Goal: Task Accomplishment & Management: Use online tool/utility

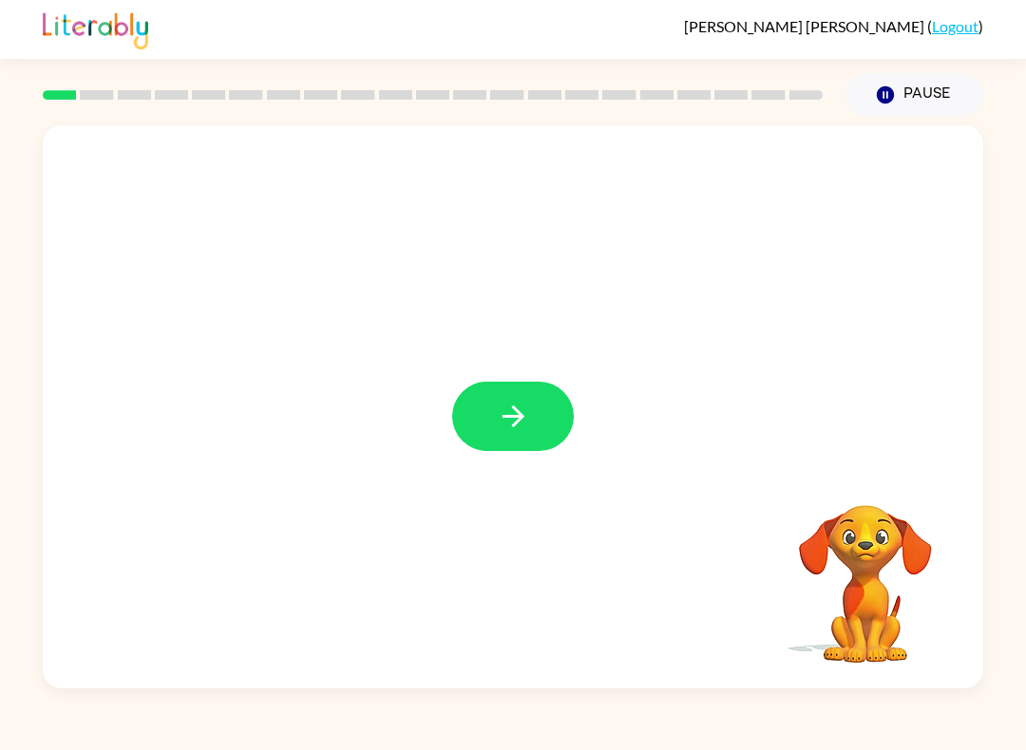
click at [524, 422] on icon "button" at bounding box center [513, 416] width 33 height 33
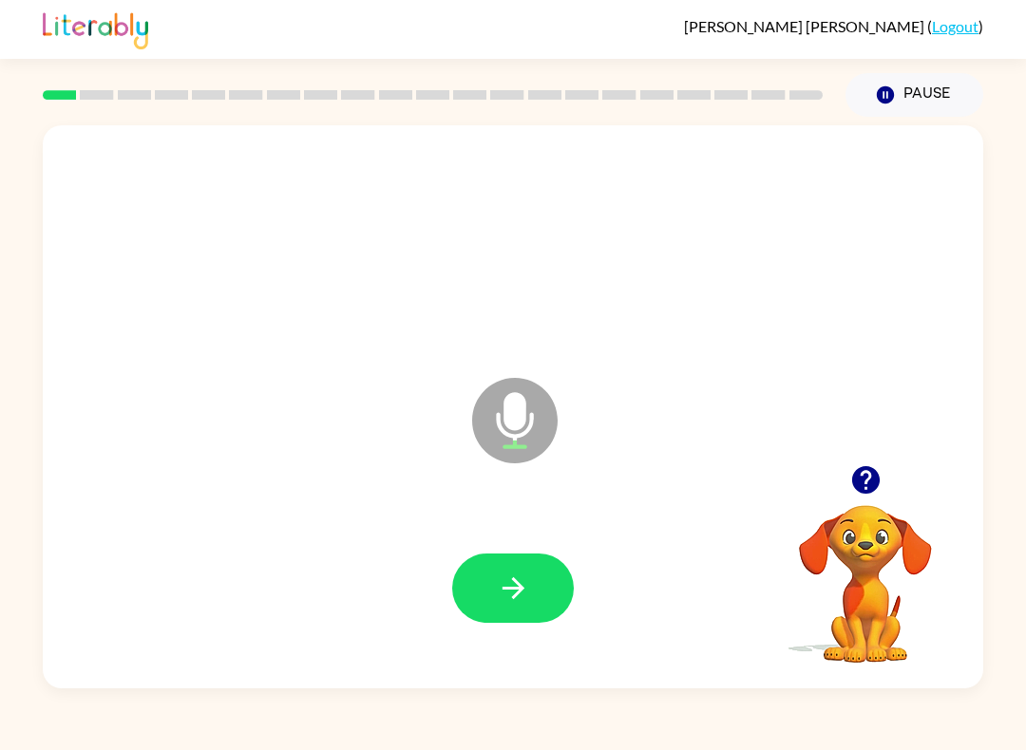
click at [499, 608] on button "button" at bounding box center [513, 588] width 122 height 69
click at [498, 560] on button "button" at bounding box center [513, 588] width 122 height 69
click at [500, 539] on div at bounding box center [513, 588] width 902 height 162
click at [518, 609] on button "button" at bounding box center [513, 588] width 122 height 69
click at [529, 606] on button "button" at bounding box center [513, 588] width 122 height 69
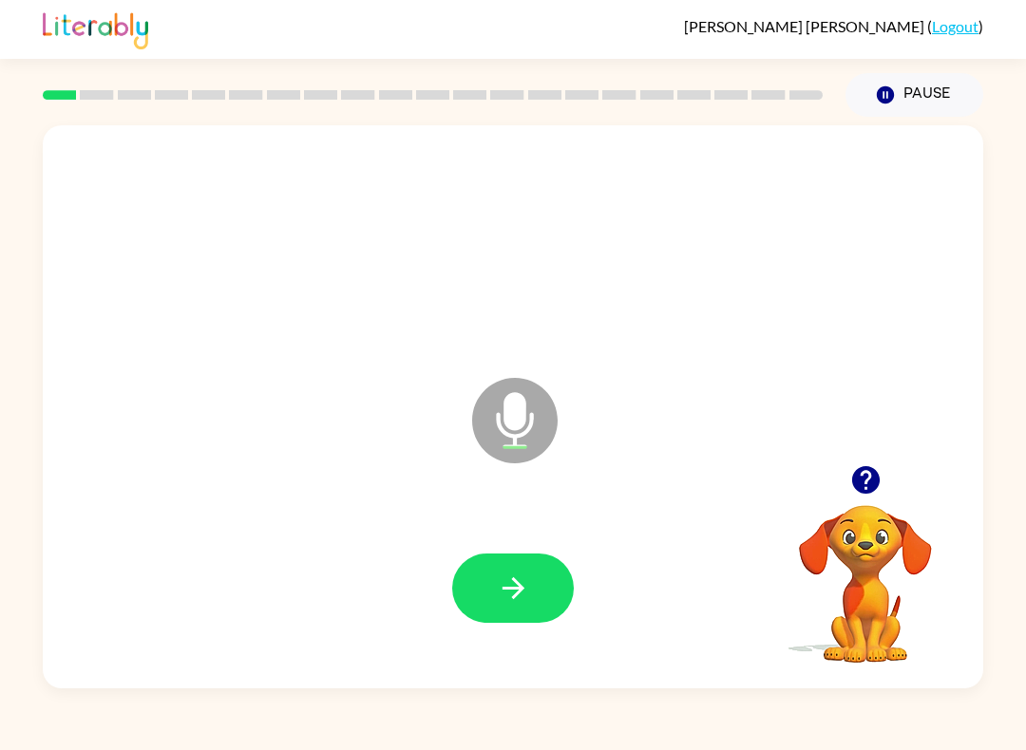
click at [529, 577] on icon "button" at bounding box center [513, 588] width 33 height 33
click at [517, 592] on icon "button" at bounding box center [513, 588] width 33 height 33
click at [501, 607] on button "button" at bounding box center [513, 588] width 122 height 69
click at [519, 584] on icon "button" at bounding box center [512, 588] width 22 height 22
click at [542, 590] on button "button" at bounding box center [513, 588] width 122 height 69
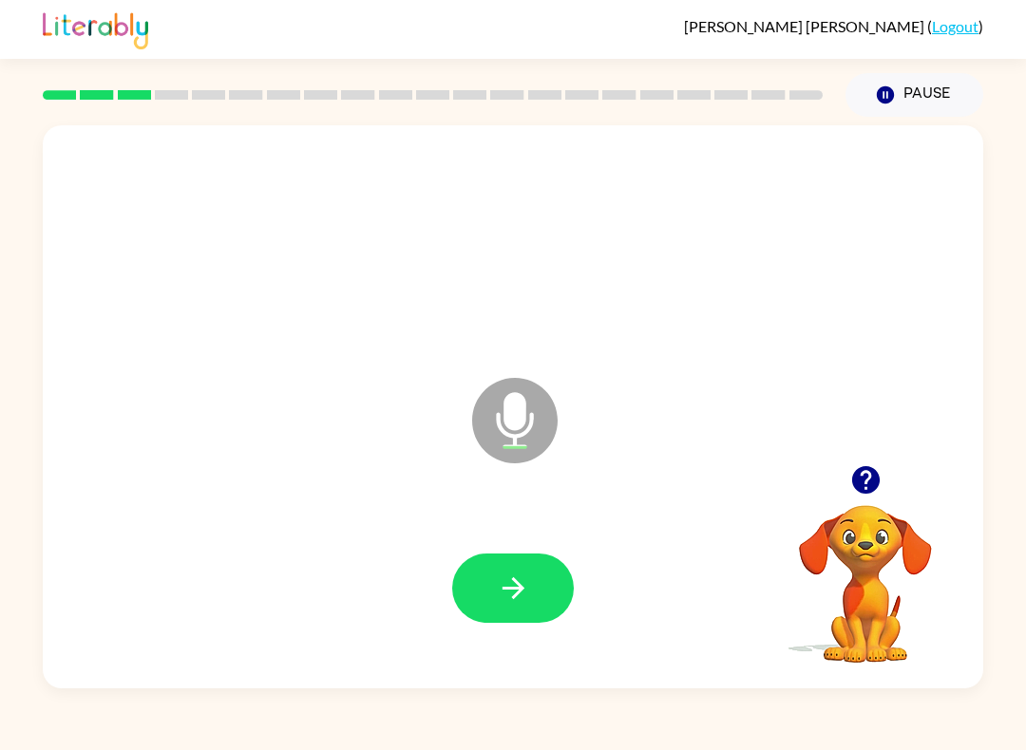
click at [480, 571] on button "button" at bounding box center [513, 588] width 122 height 69
click at [518, 596] on icon "button" at bounding box center [512, 588] width 22 height 22
click at [512, 597] on icon "button" at bounding box center [513, 588] width 33 height 33
click at [505, 582] on icon "button" at bounding box center [513, 588] width 33 height 33
click at [526, 608] on button "button" at bounding box center [513, 588] width 122 height 69
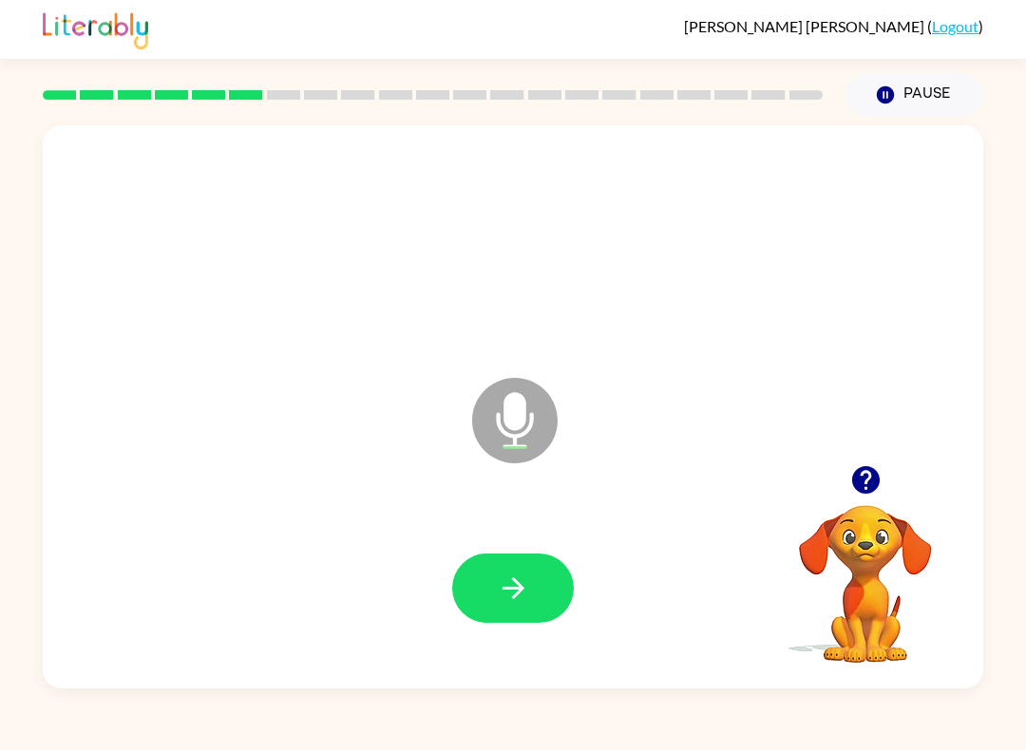
click at [507, 615] on button "button" at bounding box center [513, 588] width 122 height 69
click at [508, 595] on icon "button" at bounding box center [513, 588] width 33 height 33
click at [518, 571] on button "button" at bounding box center [513, 588] width 122 height 69
click at [486, 586] on button "button" at bounding box center [513, 588] width 122 height 69
click at [541, 592] on button "button" at bounding box center [513, 588] width 122 height 69
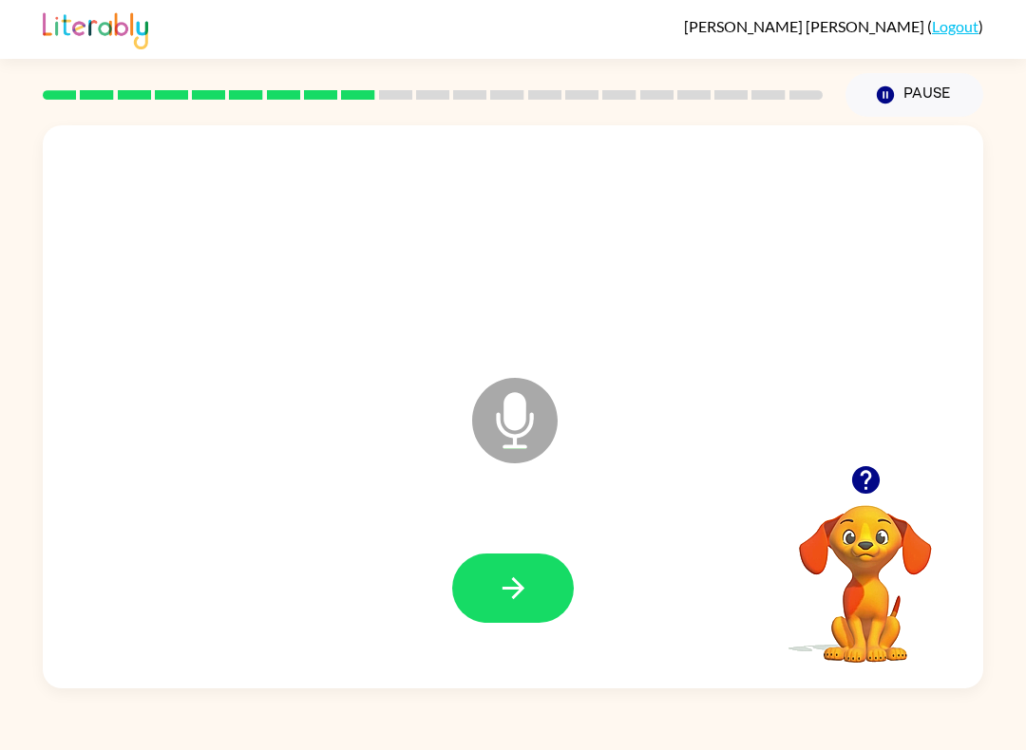
click at [507, 619] on button "button" at bounding box center [513, 588] width 122 height 69
click at [512, 563] on button "button" at bounding box center [513, 588] width 122 height 69
click at [501, 580] on icon "button" at bounding box center [513, 588] width 33 height 33
click at [530, 585] on button "button" at bounding box center [513, 588] width 122 height 69
click at [497, 581] on icon "button" at bounding box center [513, 588] width 33 height 33
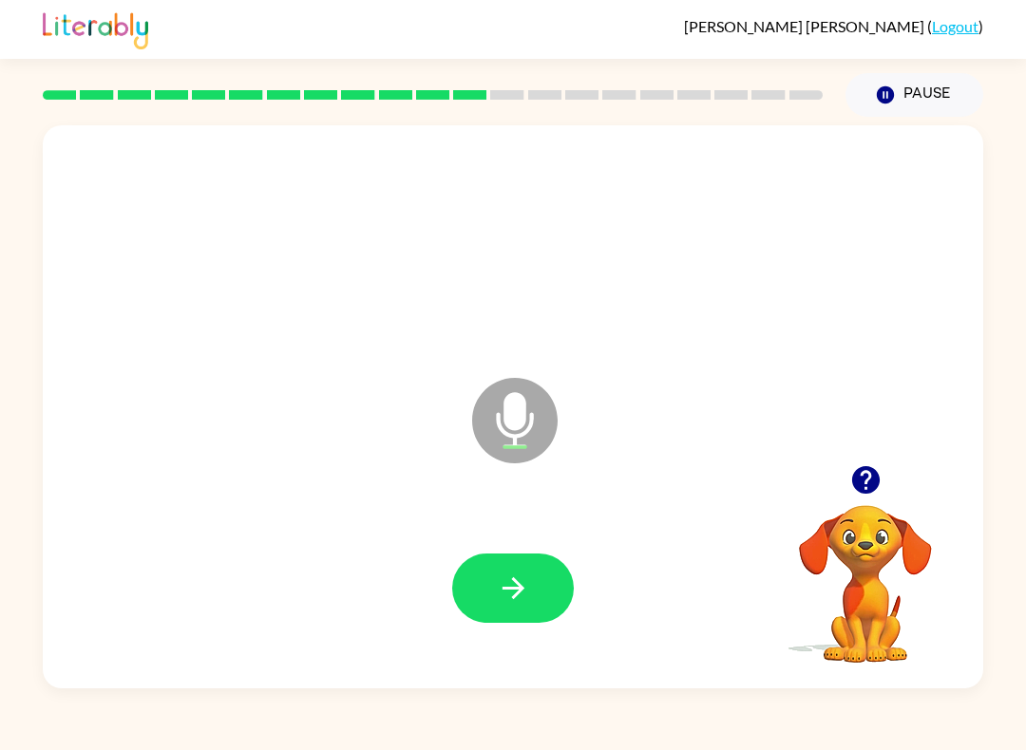
click at [505, 581] on icon "button" at bounding box center [513, 588] width 33 height 33
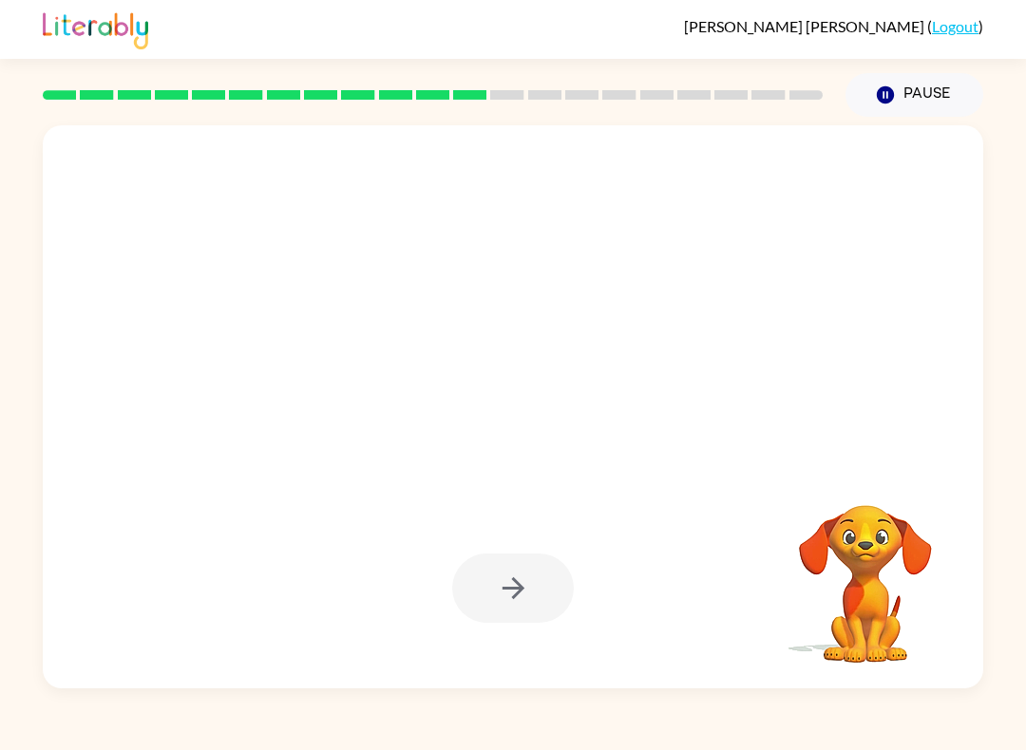
click at [580, 729] on div "Harriet Sousa ( Logout ) Pause Pause Your browser must support playing .mp4 fil…" at bounding box center [513, 375] width 1026 height 750
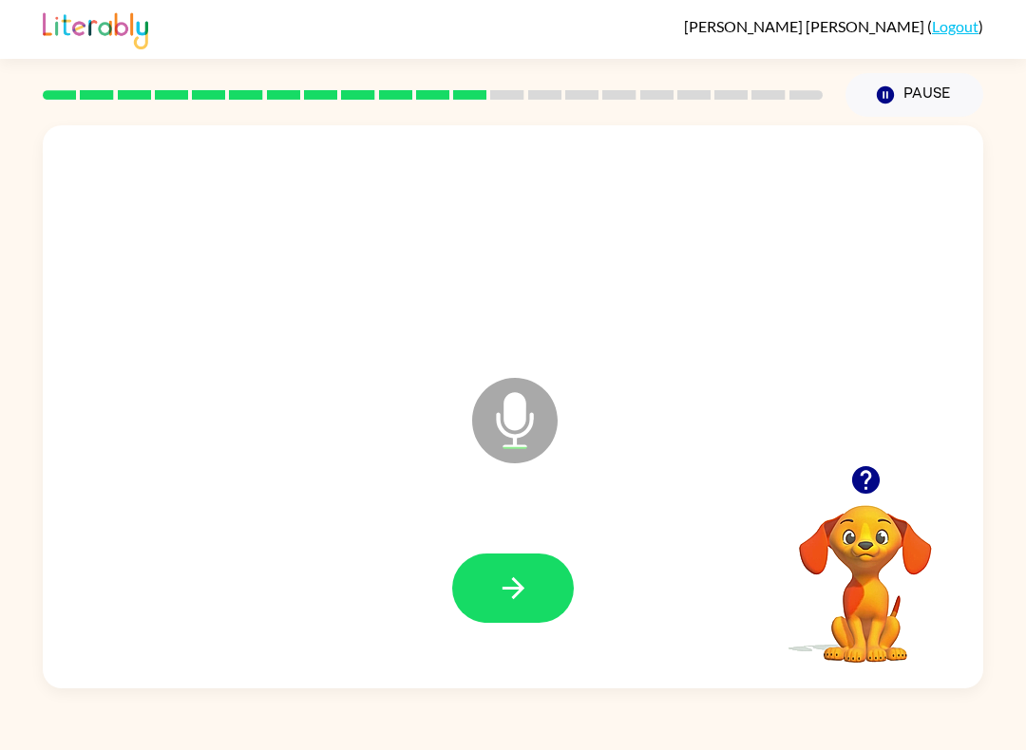
click at [535, 621] on button "button" at bounding box center [513, 588] width 122 height 69
click at [529, 568] on button "button" at bounding box center [513, 588] width 122 height 69
click at [437, 580] on div at bounding box center [513, 588] width 902 height 162
click at [539, 589] on button "button" at bounding box center [513, 588] width 122 height 69
click at [489, 585] on button "button" at bounding box center [513, 588] width 122 height 69
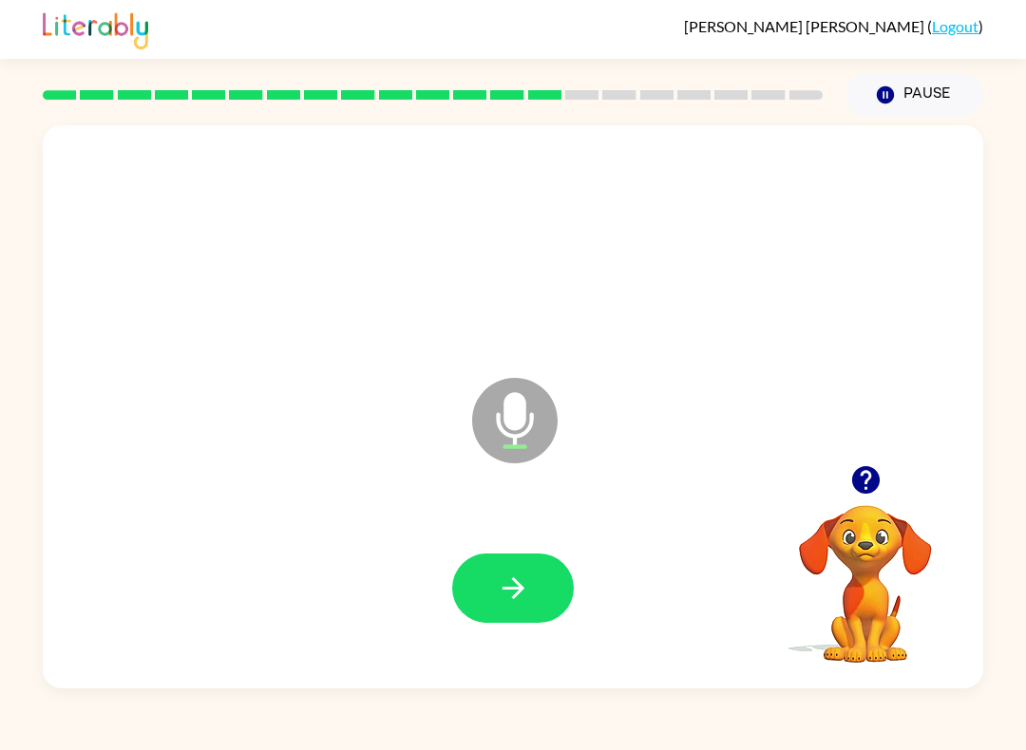
click at [481, 622] on button "button" at bounding box center [513, 588] width 122 height 69
click at [476, 583] on button "button" at bounding box center [513, 588] width 122 height 69
click at [490, 603] on button "button" at bounding box center [513, 588] width 122 height 69
click at [515, 623] on button "button" at bounding box center [513, 588] width 122 height 69
click at [501, 574] on icon "button" at bounding box center [513, 588] width 33 height 33
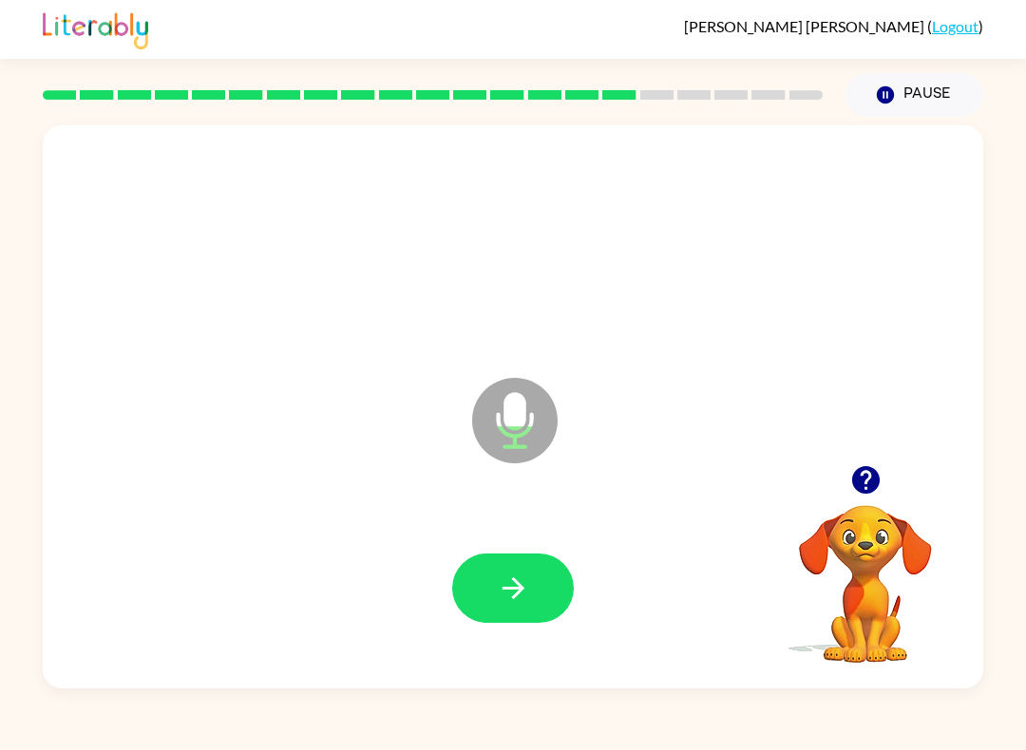
click at [517, 579] on icon "button" at bounding box center [513, 588] width 33 height 33
click at [518, 586] on icon "button" at bounding box center [512, 588] width 22 height 22
click at [514, 602] on icon "button" at bounding box center [513, 588] width 33 height 33
click at [501, 606] on button "button" at bounding box center [513, 588] width 122 height 69
click at [528, 605] on icon "button" at bounding box center [513, 588] width 33 height 33
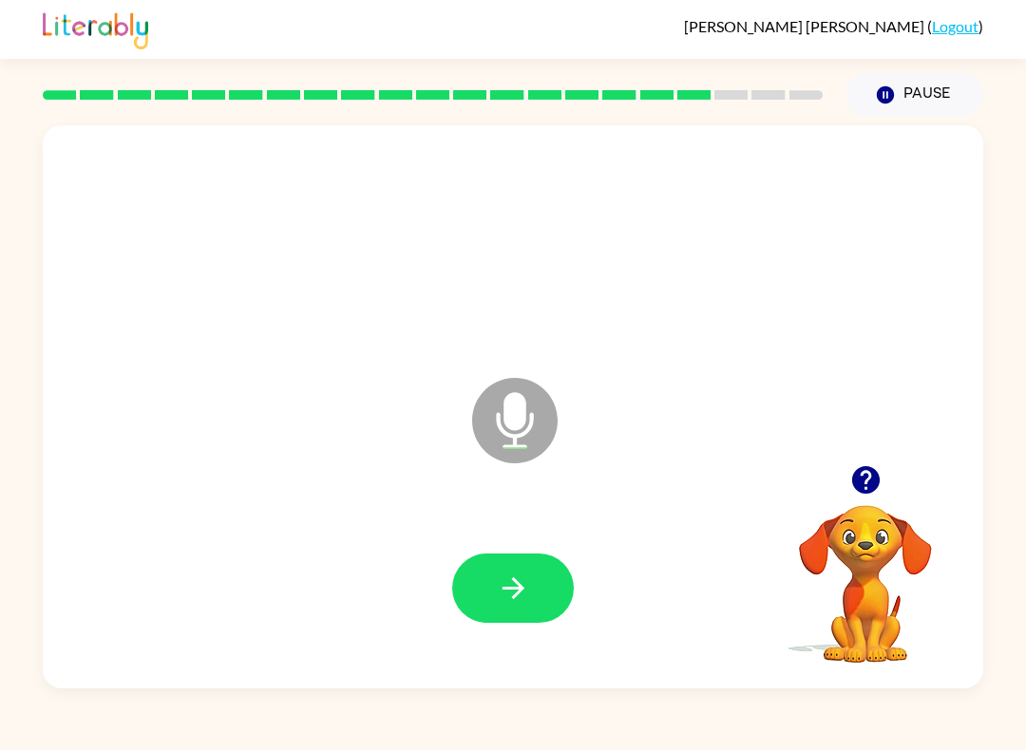
click at [485, 592] on button "button" at bounding box center [513, 588] width 122 height 69
click at [515, 573] on icon "button" at bounding box center [513, 588] width 33 height 33
click at [560, 542] on div at bounding box center [513, 588] width 902 height 162
click at [569, 596] on button "button" at bounding box center [513, 588] width 122 height 69
click at [538, 594] on button "button" at bounding box center [513, 588] width 122 height 69
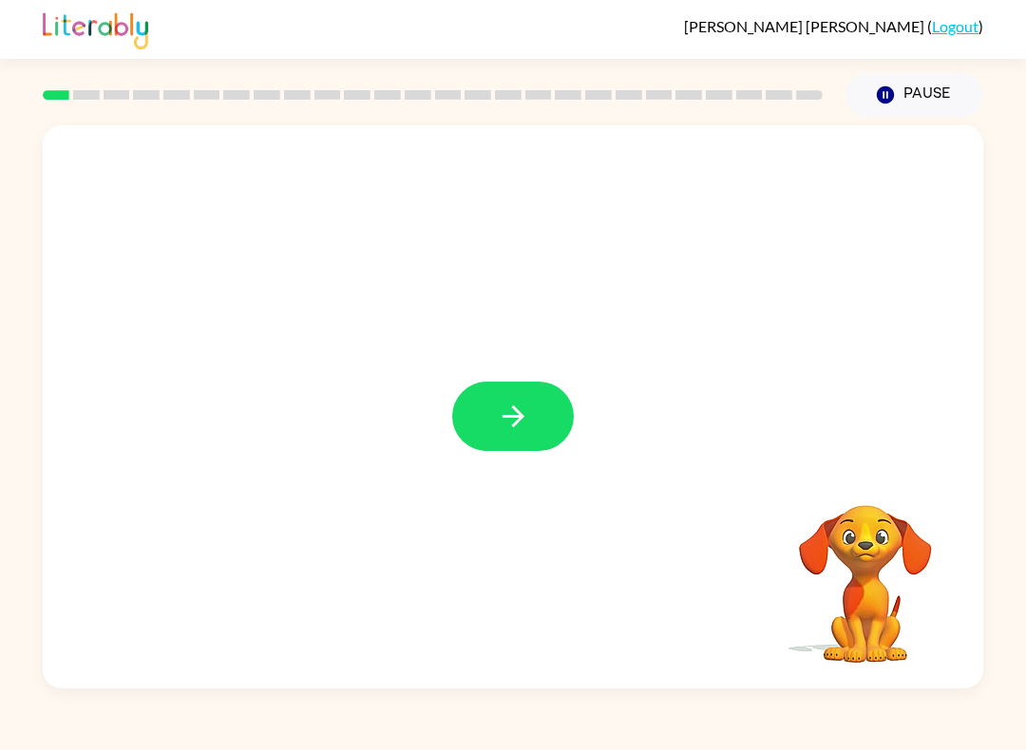
click at [504, 449] on button "button" at bounding box center [513, 416] width 122 height 69
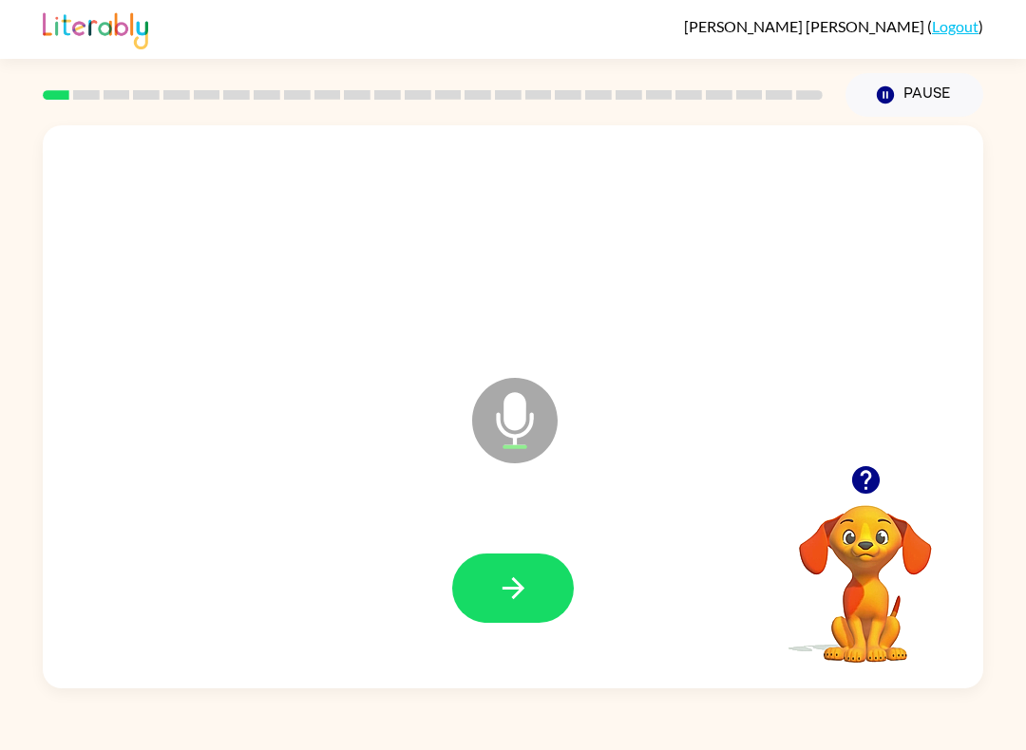
click at [497, 585] on icon "button" at bounding box center [513, 588] width 33 height 33
click at [468, 596] on button "button" at bounding box center [513, 588] width 122 height 69
click at [543, 606] on button "button" at bounding box center [513, 588] width 122 height 69
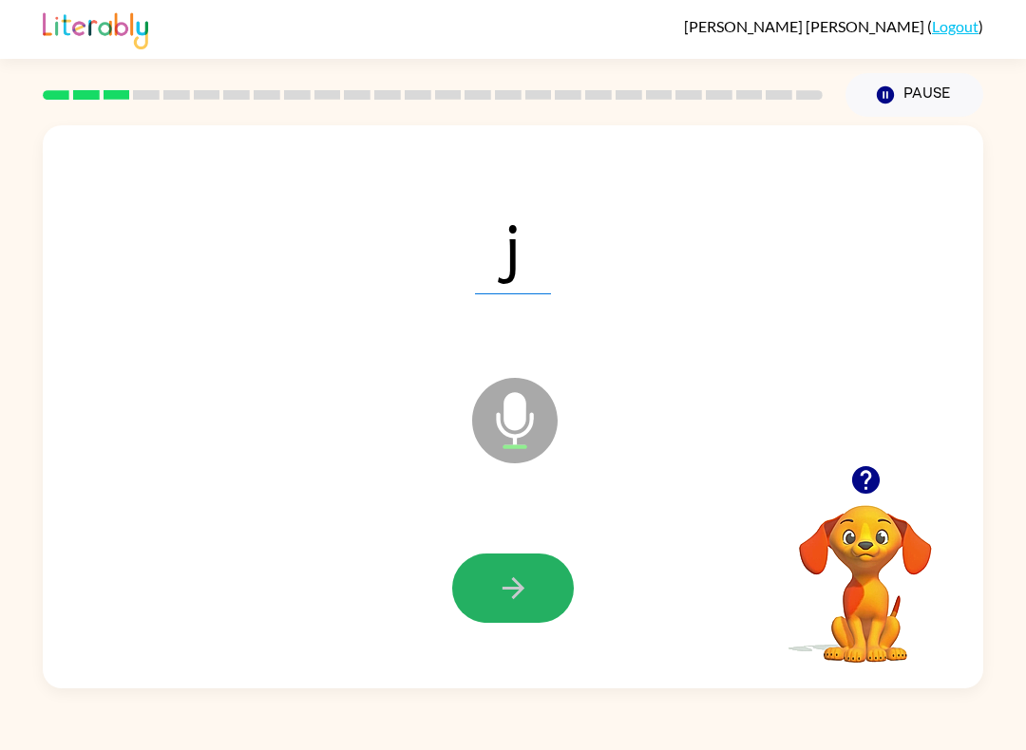
click at [543, 611] on button "button" at bounding box center [513, 588] width 122 height 69
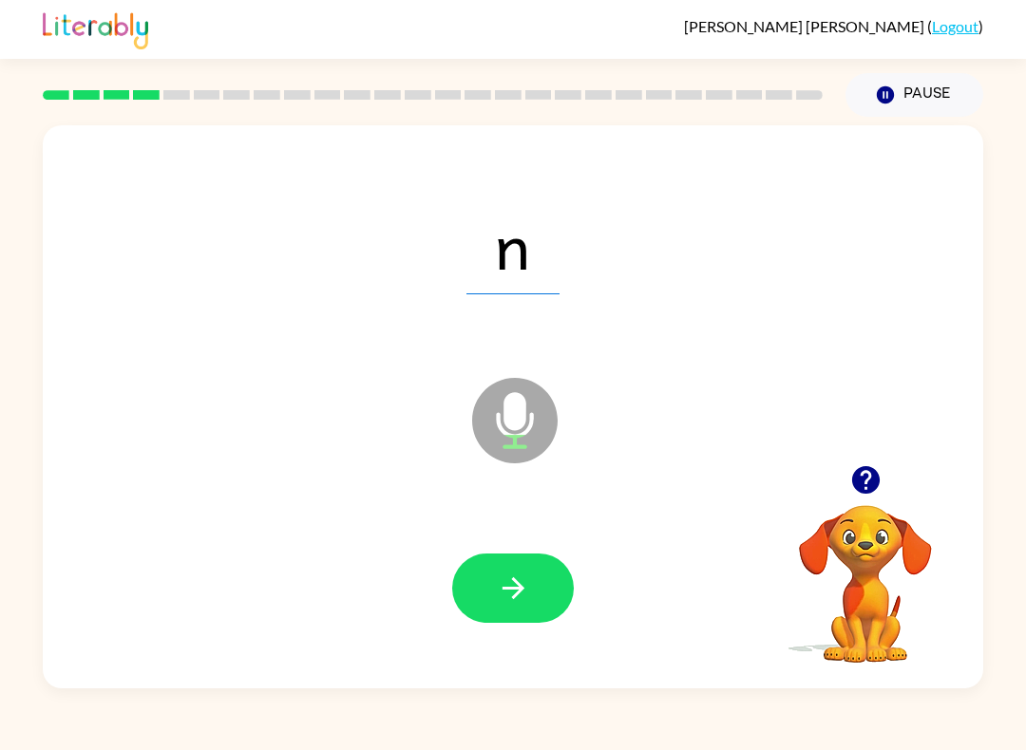
click at [507, 602] on icon "button" at bounding box center [513, 588] width 33 height 33
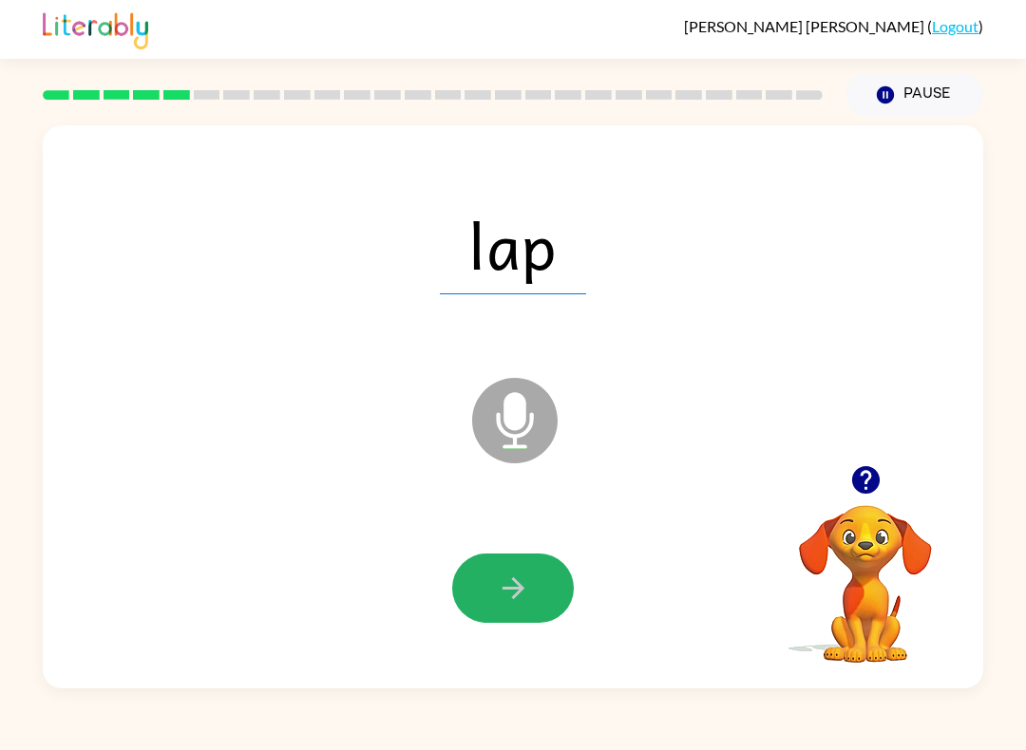
click at [554, 603] on button "button" at bounding box center [513, 588] width 122 height 69
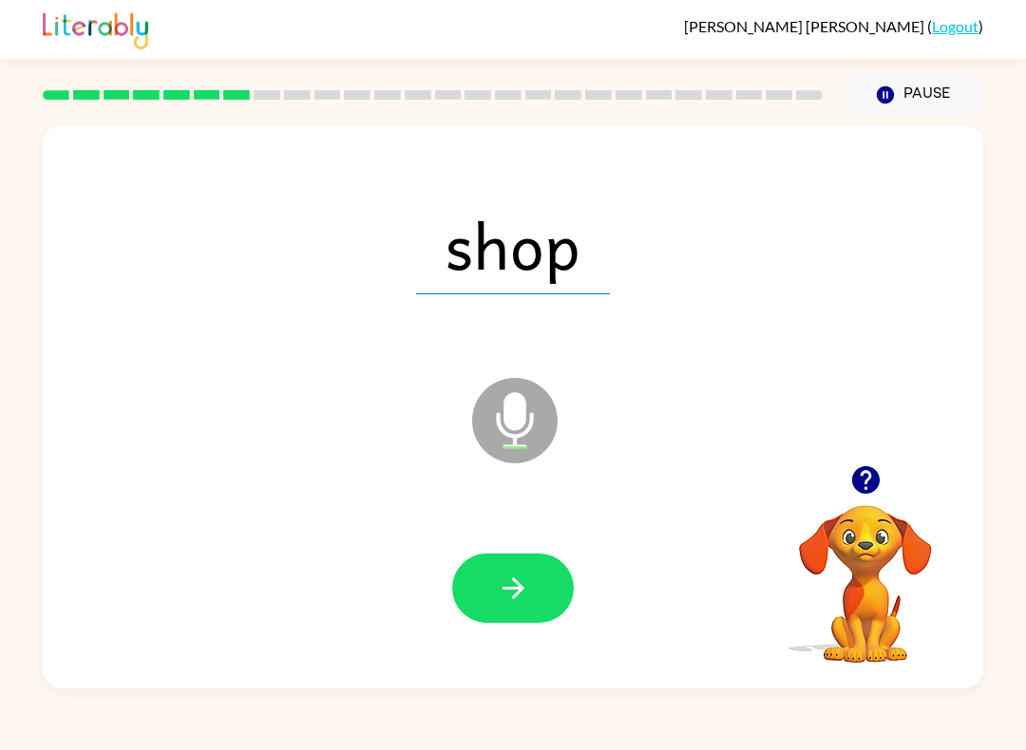
click at [501, 601] on icon "button" at bounding box center [513, 588] width 33 height 33
click at [508, 577] on icon "button" at bounding box center [513, 588] width 33 height 33
click at [464, 580] on button "button" at bounding box center [513, 588] width 122 height 69
click at [509, 577] on icon "button" at bounding box center [513, 588] width 33 height 33
click at [504, 586] on icon "button" at bounding box center [513, 588] width 33 height 33
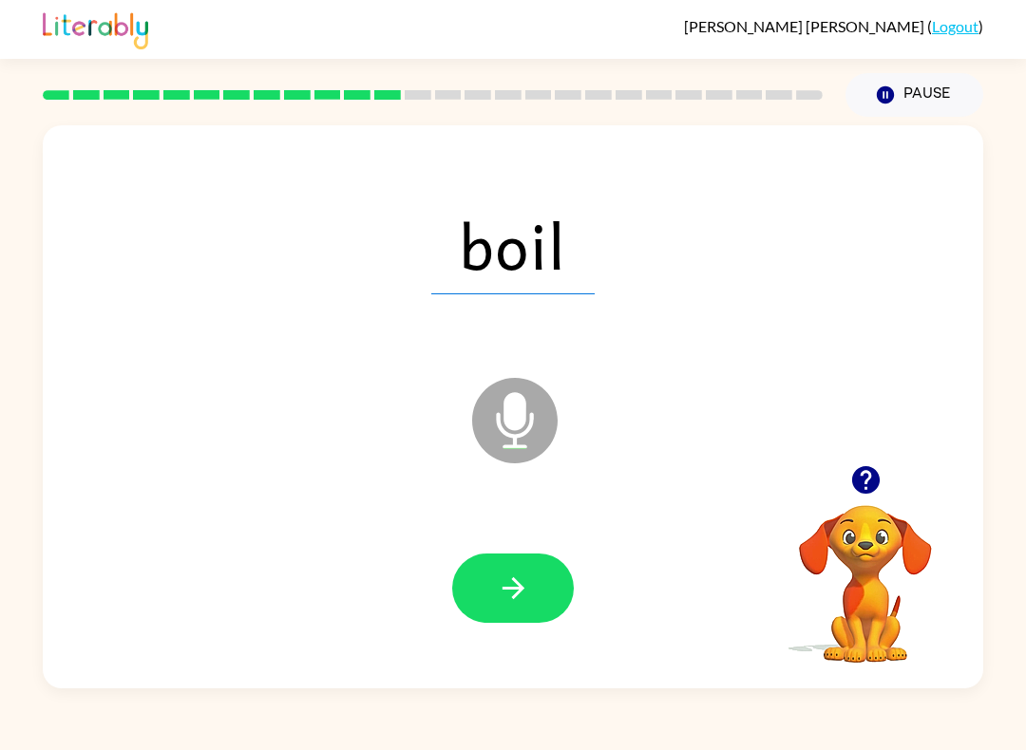
click at [537, 570] on button "button" at bounding box center [513, 588] width 122 height 69
click at [522, 596] on icon "button" at bounding box center [513, 588] width 33 height 33
click at [505, 609] on button "button" at bounding box center [513, 588] width 122 height 69
click at [514, 607] on button "button" at bounding box center [513, 588] width 122 height 69
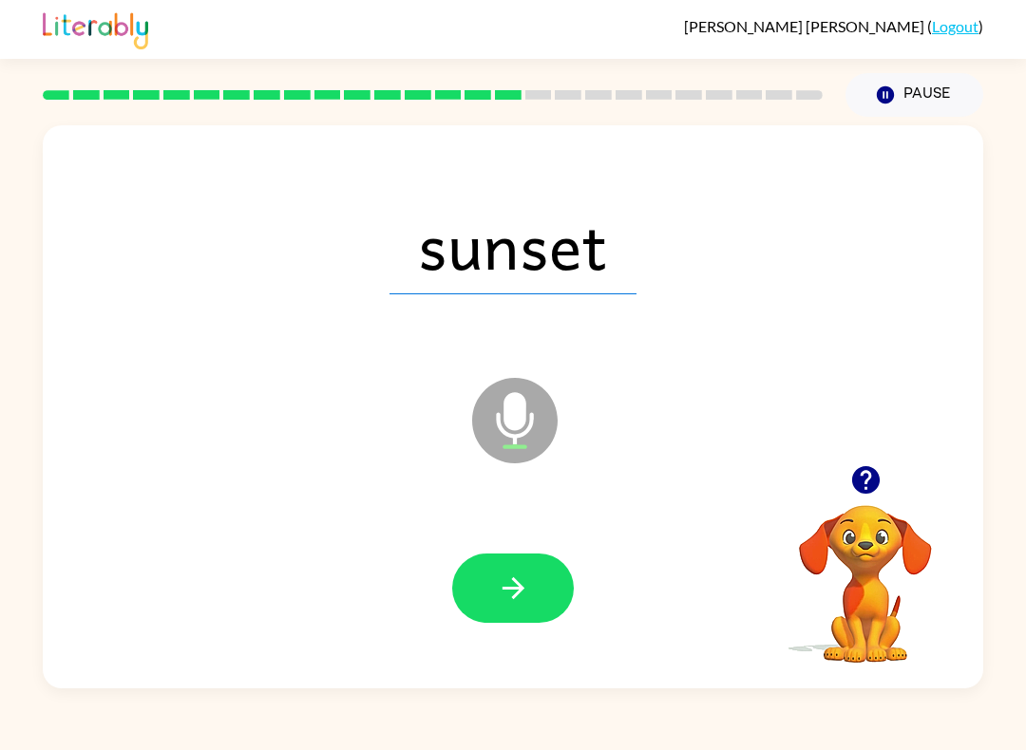
click at [994, 732] on div "[PERSON_NAME] ( Logout ) Pause Pause sunset Microphone The Microphone is here w…" at bounding box center [513, 375] width 1026 height 750
click at [499, 567] on button "button" at bounding box center [513, 588] width 122 height 69
click at [551, 616] on button "button" at bounding box center [513, 588] width 122 height 69
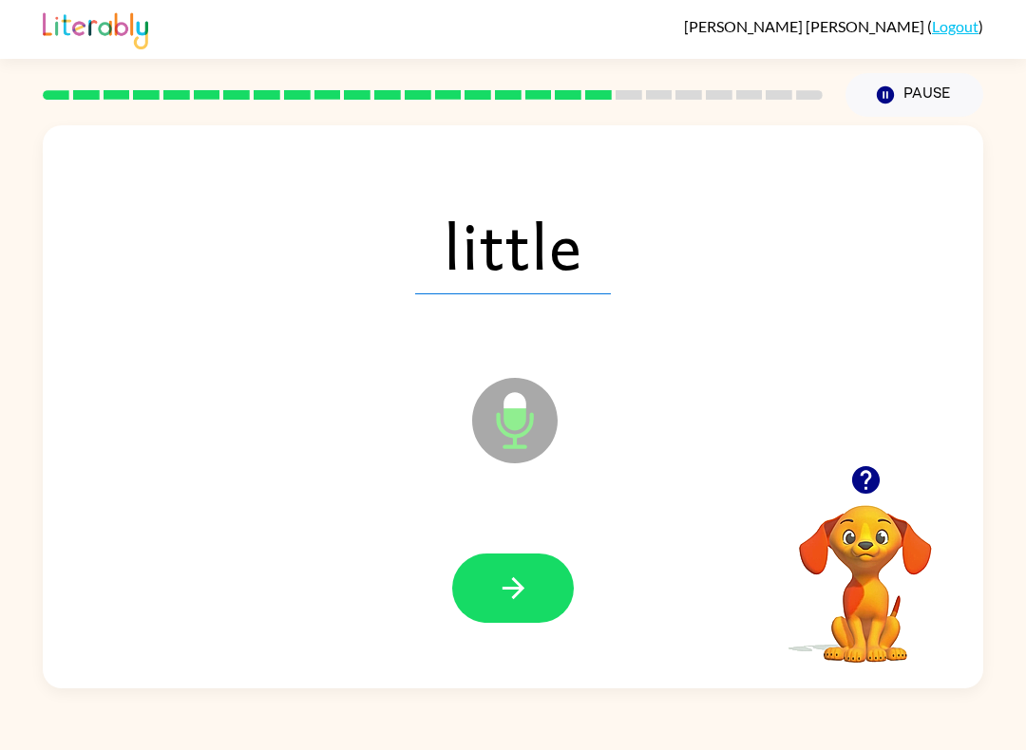
click at [510, 569] on button "button" at bounding box center [513, 588] width 122 height 69
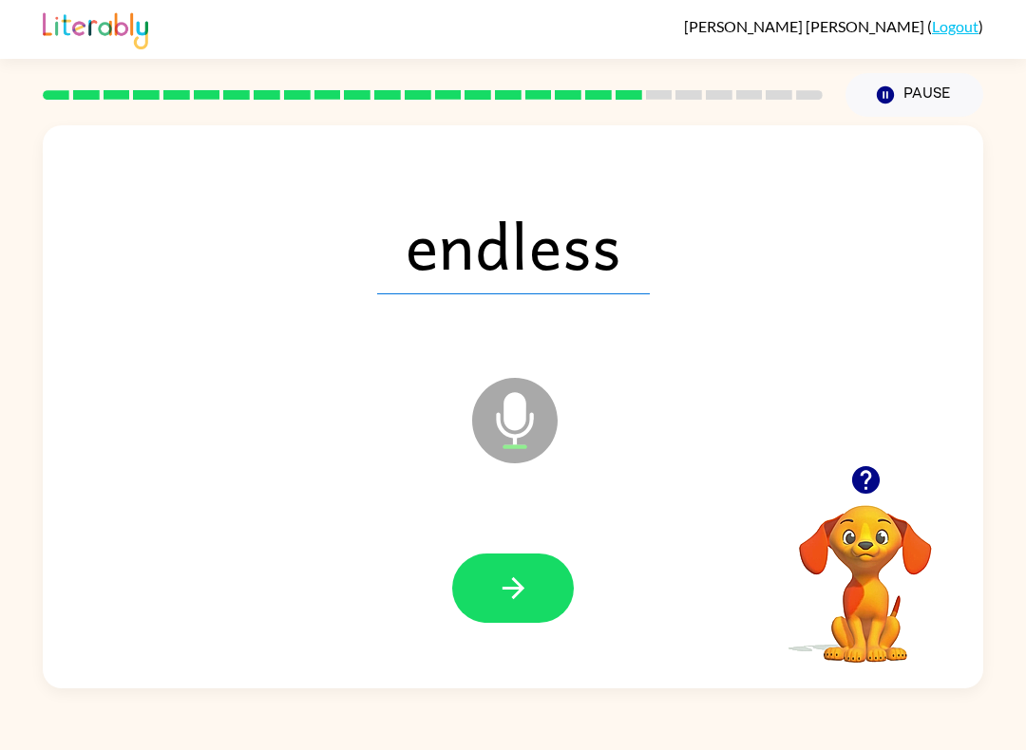
click at [553, 613] on button "button" at bounding box center [513, 588] width 122 height 69
click at [539, 594] on button "button" at bounding box center [513, 588] width 122 height 69
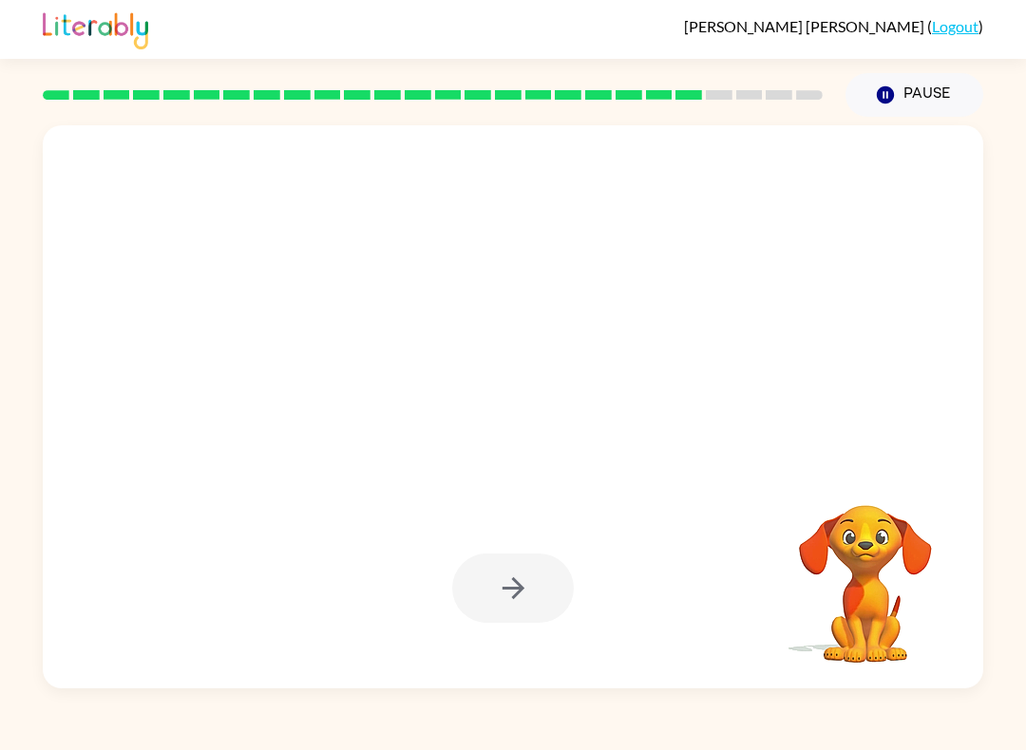
click at [547, 596] on div at bounding box center [513, 588] width 122 height 69
click at [529, 589] on div at bounding box center [513, 588] width 122 height 69
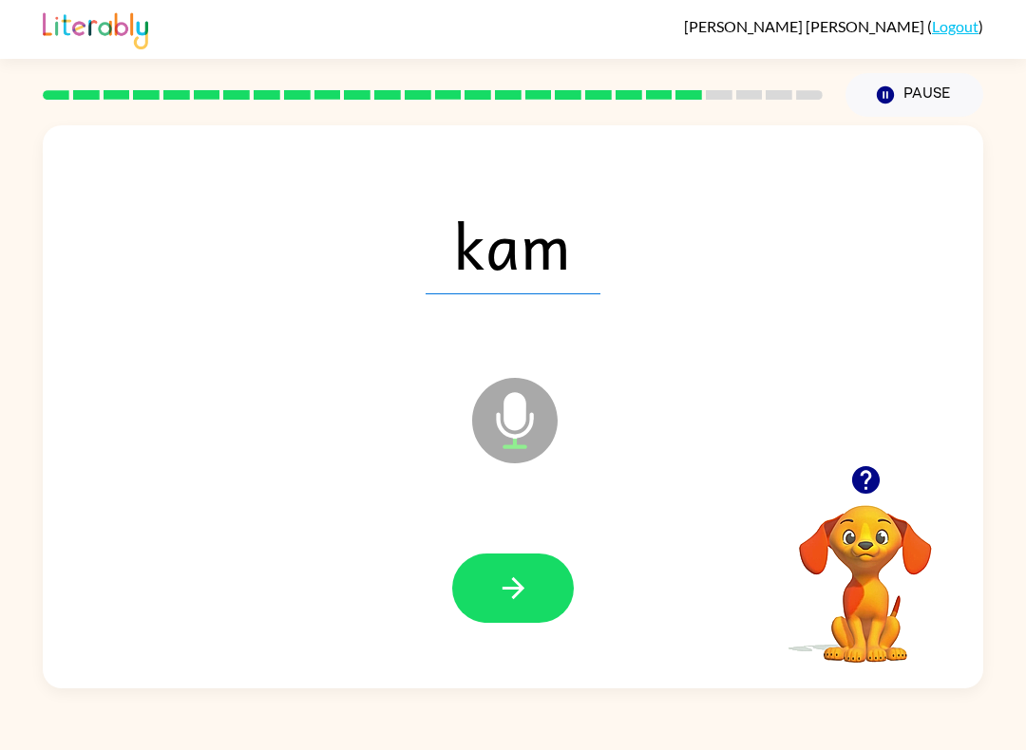
click at [519, 621] on button "button" at bounding box center [513, 588] width 122 height 69
click at [536, 598] on button "button" at bounding box center [513, 588] width 122 height 69
click at [515, 593] on icon "button" at bounding box center [513, 588] width 33 height 33
click at [535, 578] on button "button" at bounding box center [513, 588] width 122 height 69
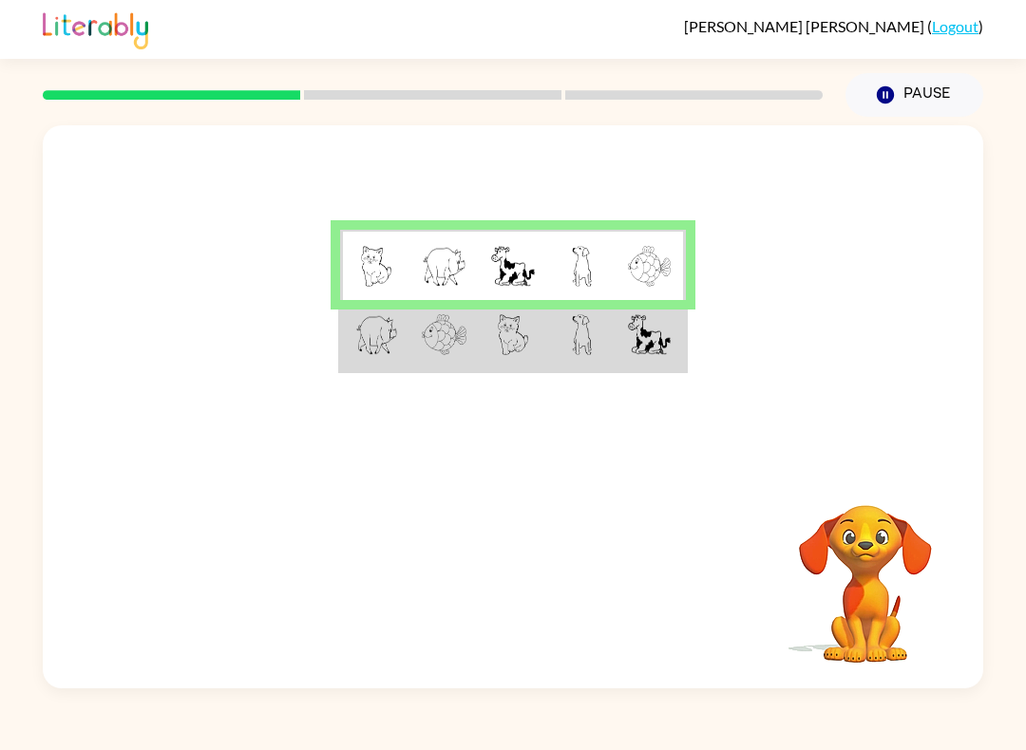
click at [402, 334] on td at bounding box center [374, 335] width 69 height 71
click at [432, 316] on img at bounding box center [444, 334] width 45 height 41
click at [545, 358] on td at bounding box center [513, 335] width 69 height 71
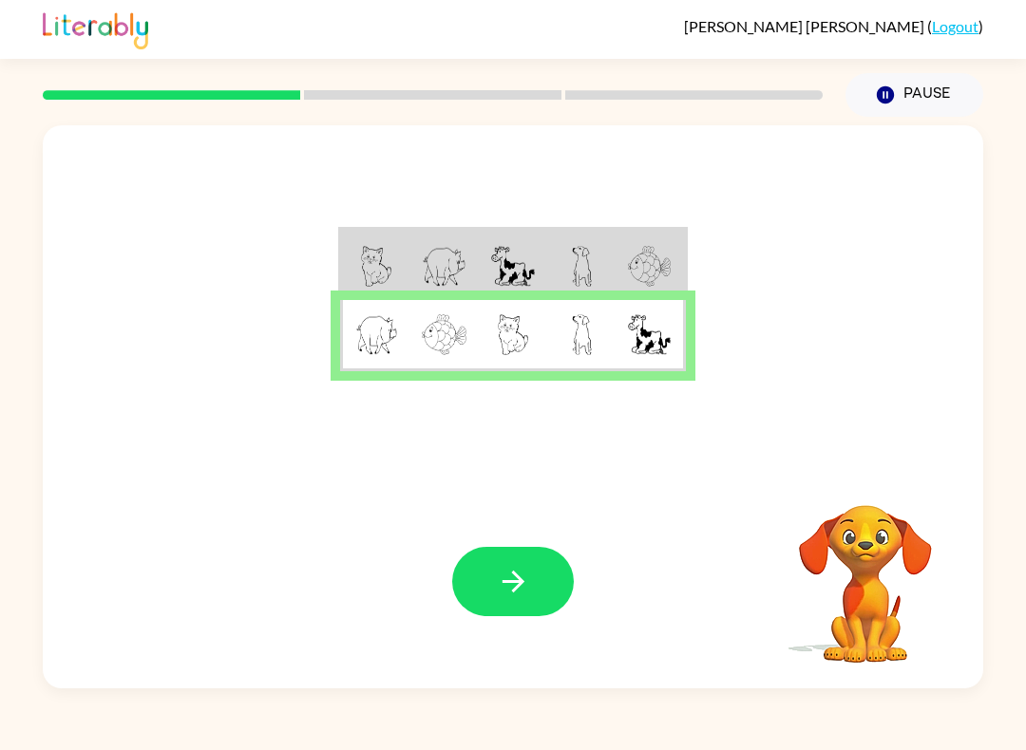
click at [530, 616] on button "button" at bounding box center [513, 581] width 122 height 69
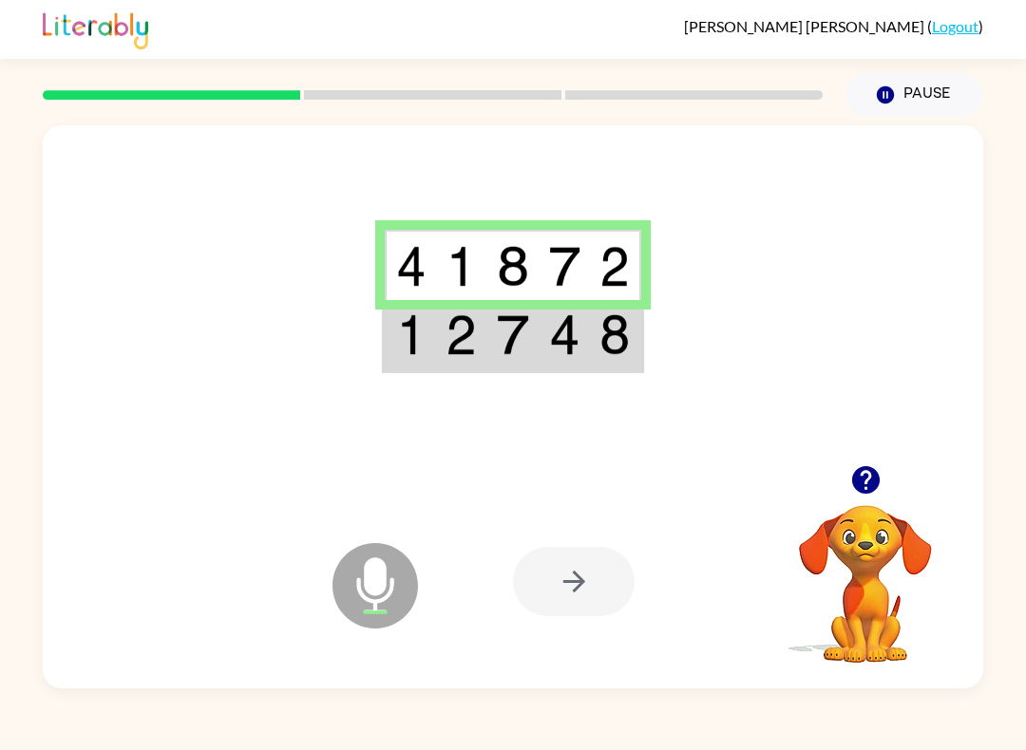
click at [560, 579] on div at bounding box center [574, 581] width 122 height 69
click at [430, 346] on td at bounding box center [410, 335] width 51 height 71
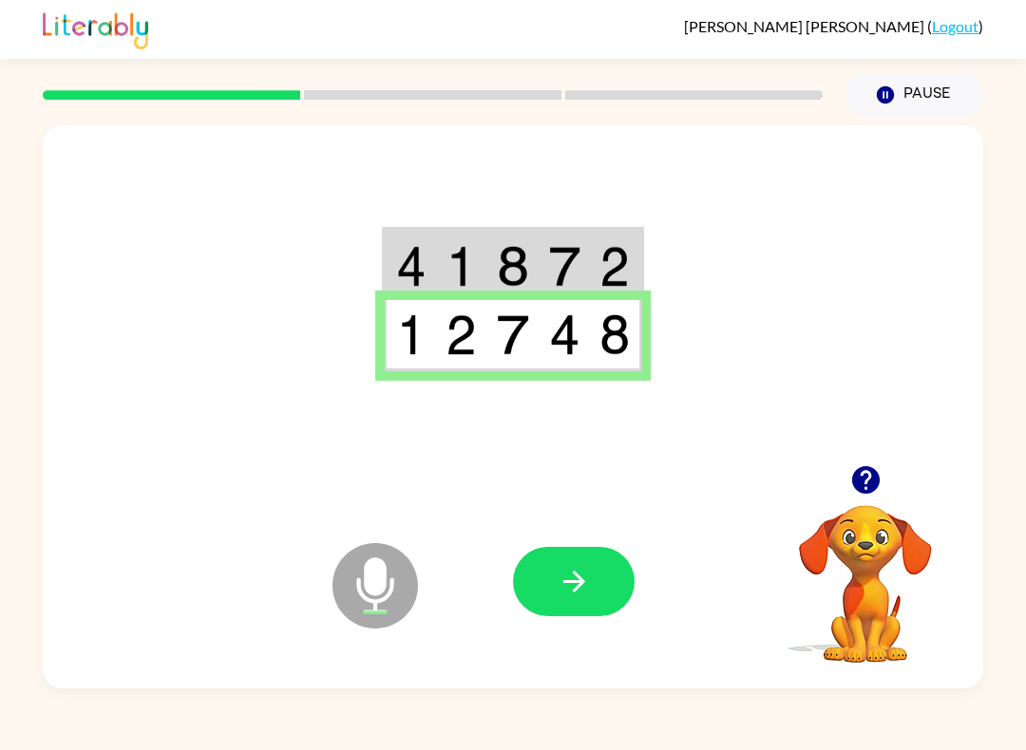
click at [585, 566] on icon "button" at bounding box center [574, 581] width 33 height 33
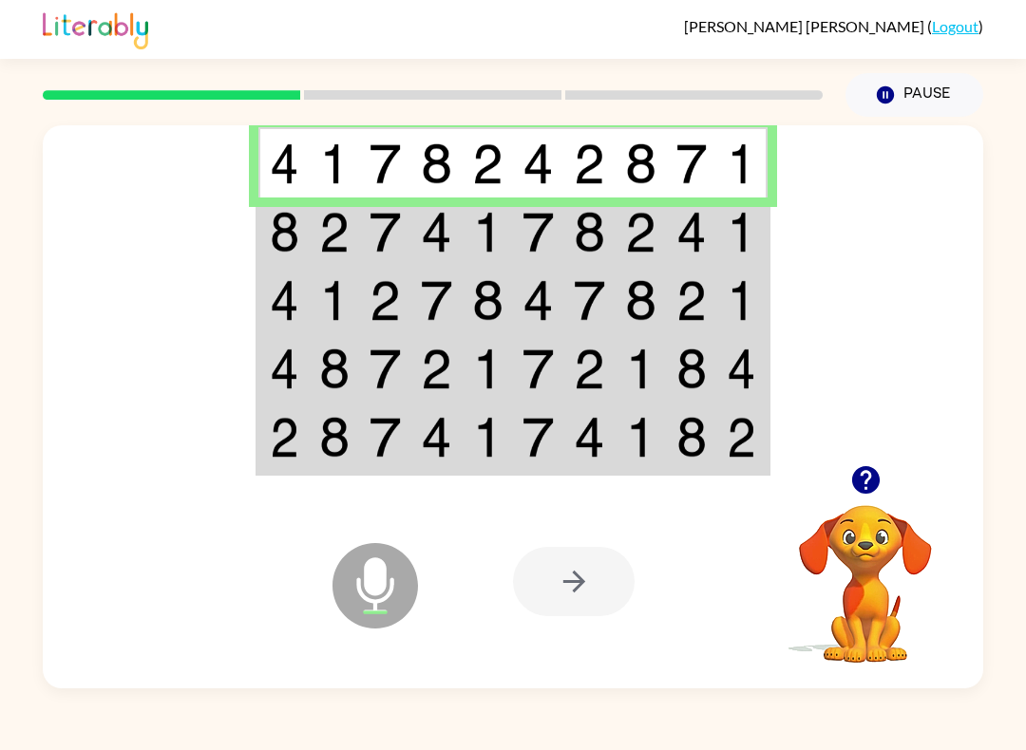
click at [293, 219] on img at bounding box center [284, 232] width 29 height 41
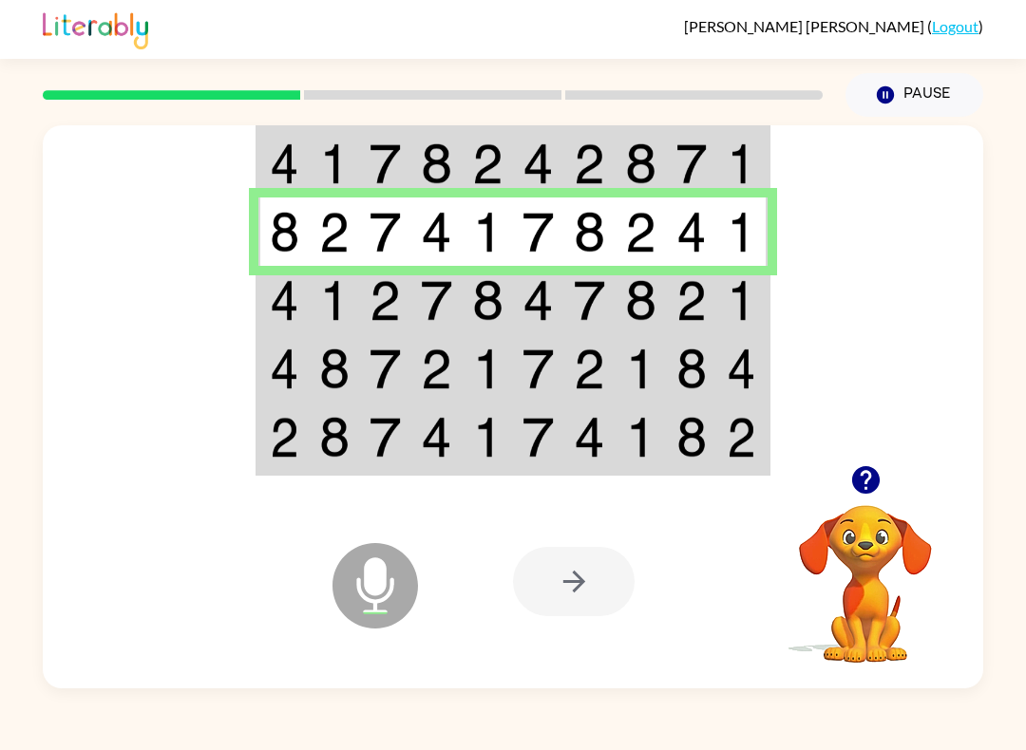
click at [581, 607] on div at bounding box center [574, 581] width 122 height 69
click at [313, 328] on td at bounding box center [334, 300] width 51 height 68
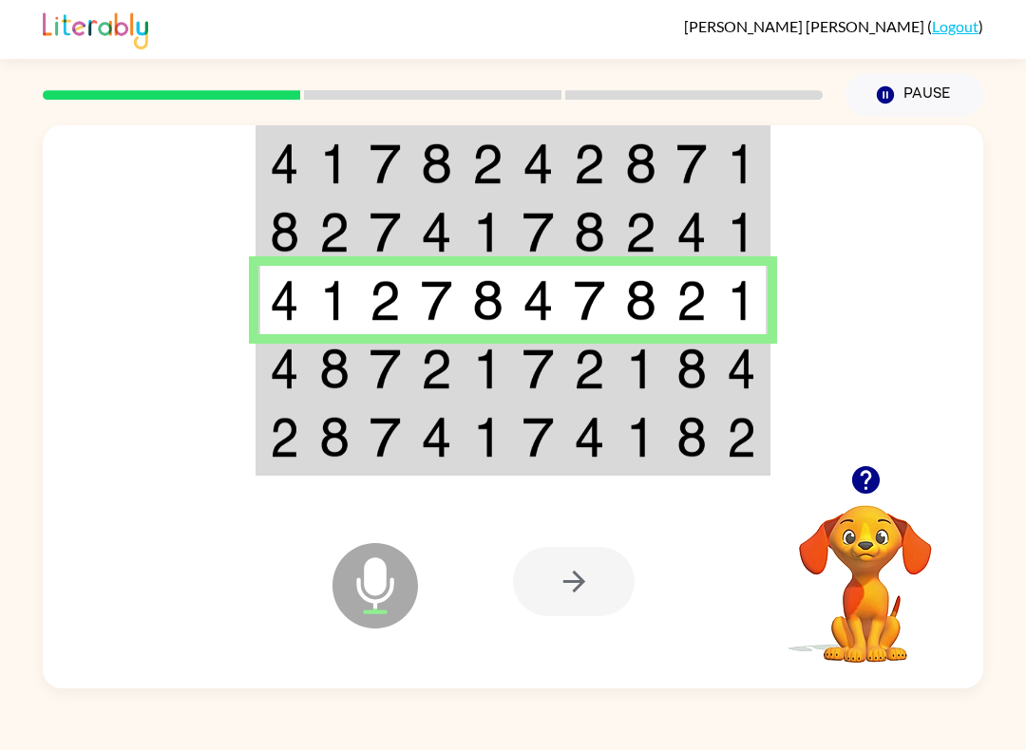
click at [287, 387] on img at bounding box center [284, 369] width 29 height 41
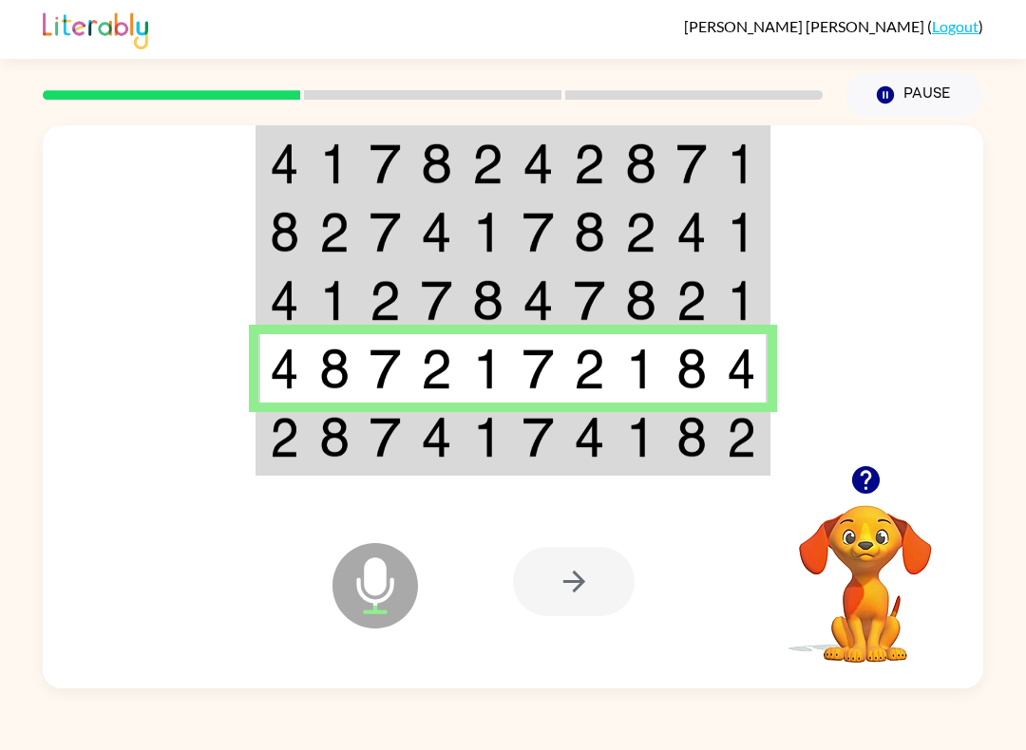
click at [295, 431] on img at bounding box center [284, 437] width 29 height 41
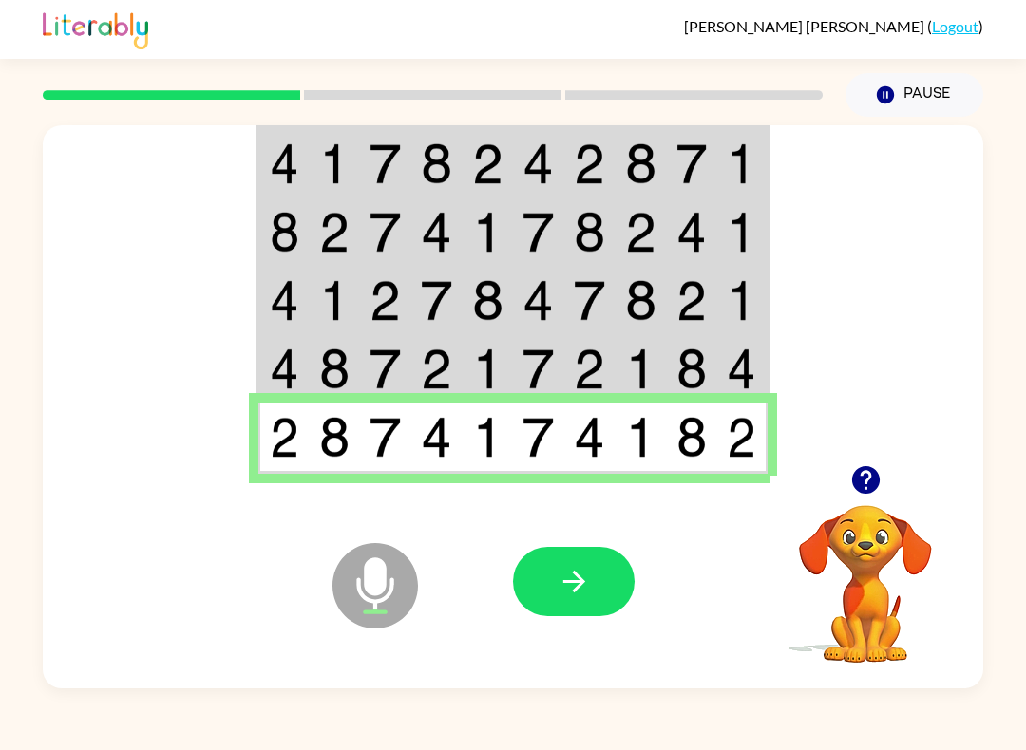
click at [596, 616] on button "button" at bounding box center [574, 581] width 122 height 69
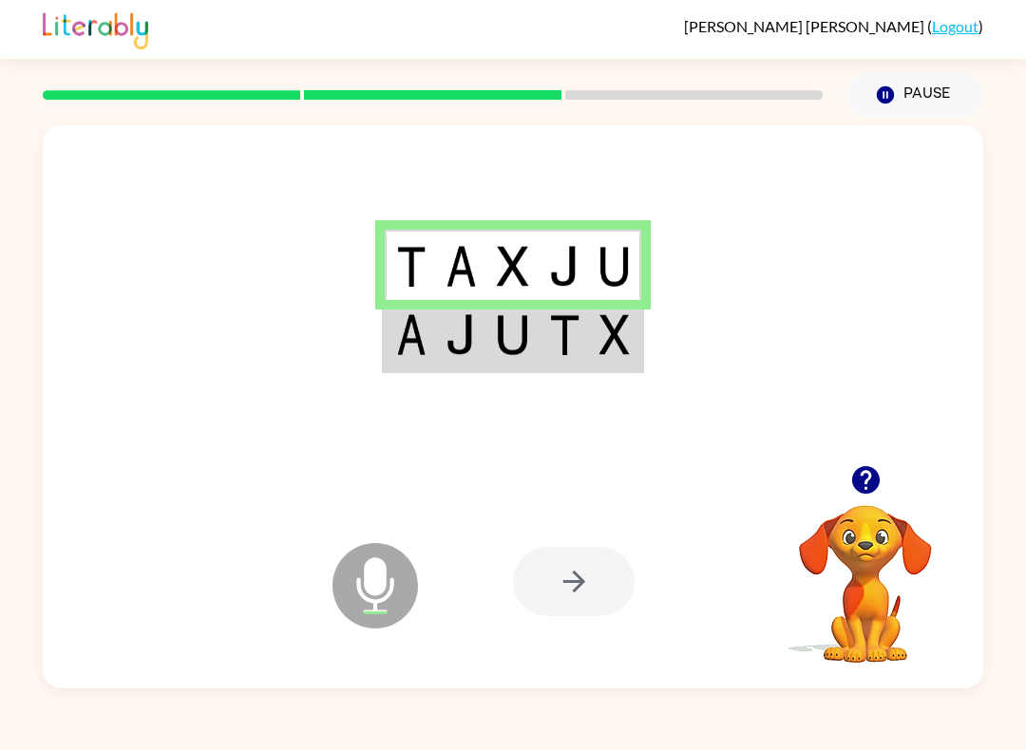
click at [439, 364] on td at bounding box center [461, 335] width 51 height 71
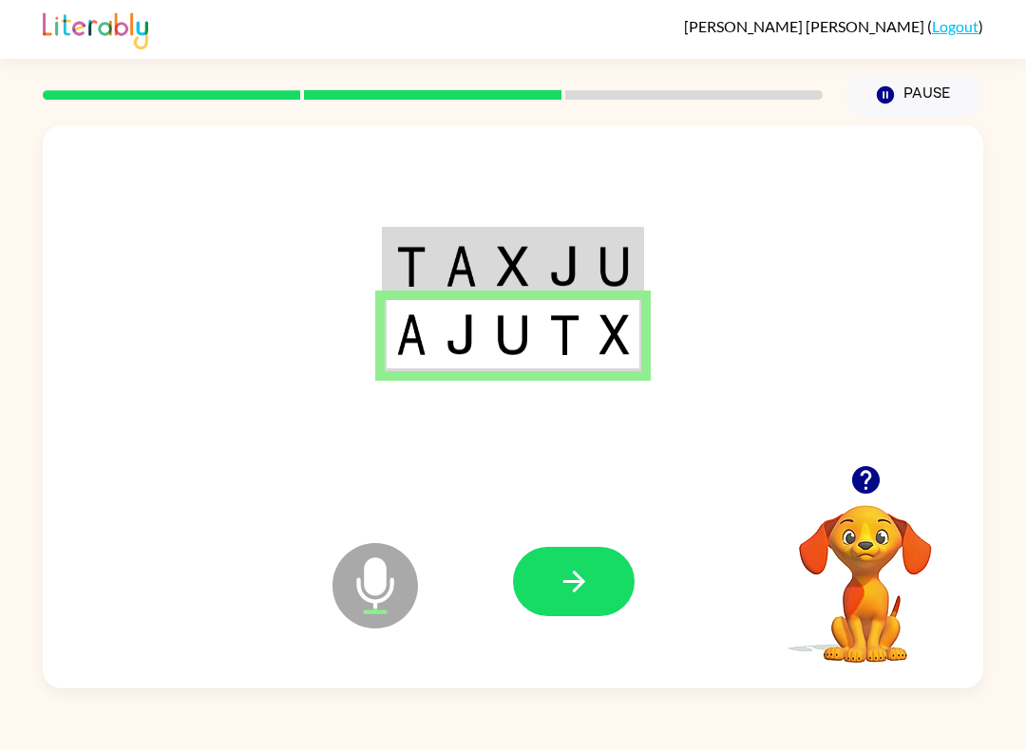
click at [575, 598] on icon "button" at bounding box center [574, 581] width 33 height 33
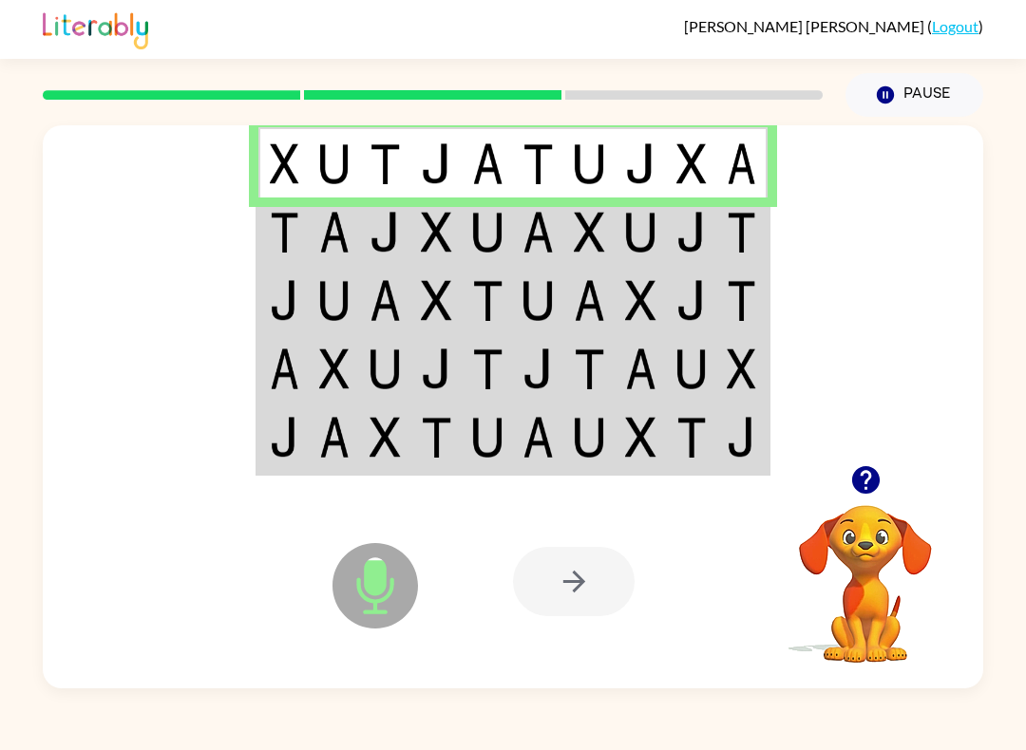
click at [294, 261] on td at bounding box center [283, 232] width 51 height 68
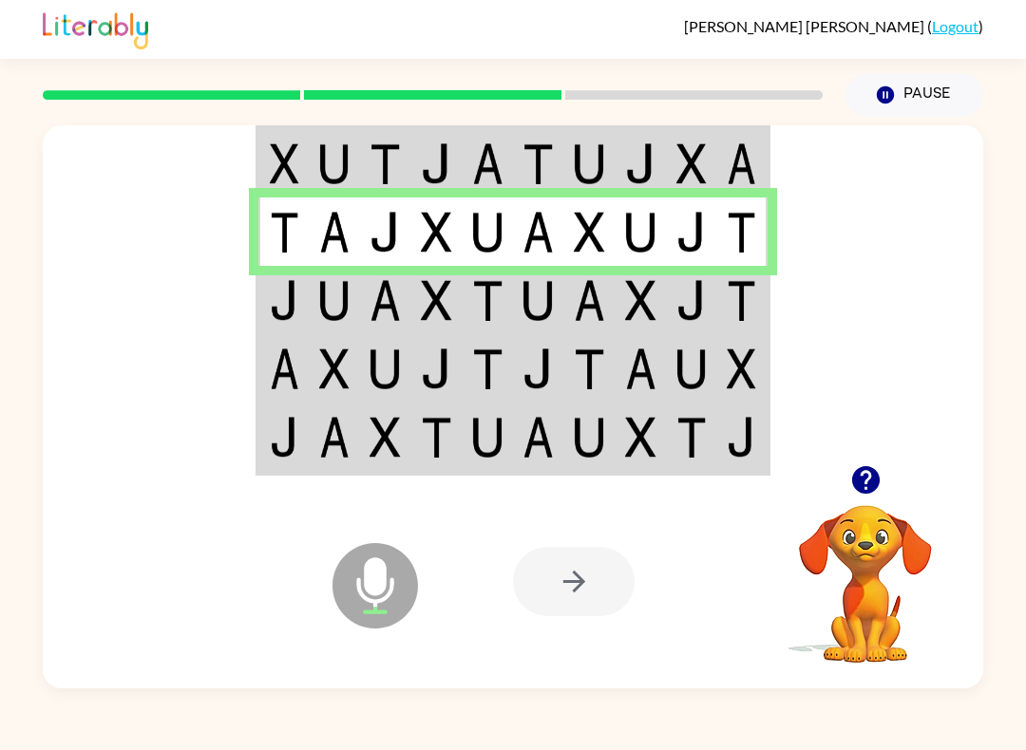
click at [290, 301] on img at bounding box center [284, 300] width 29 height 41
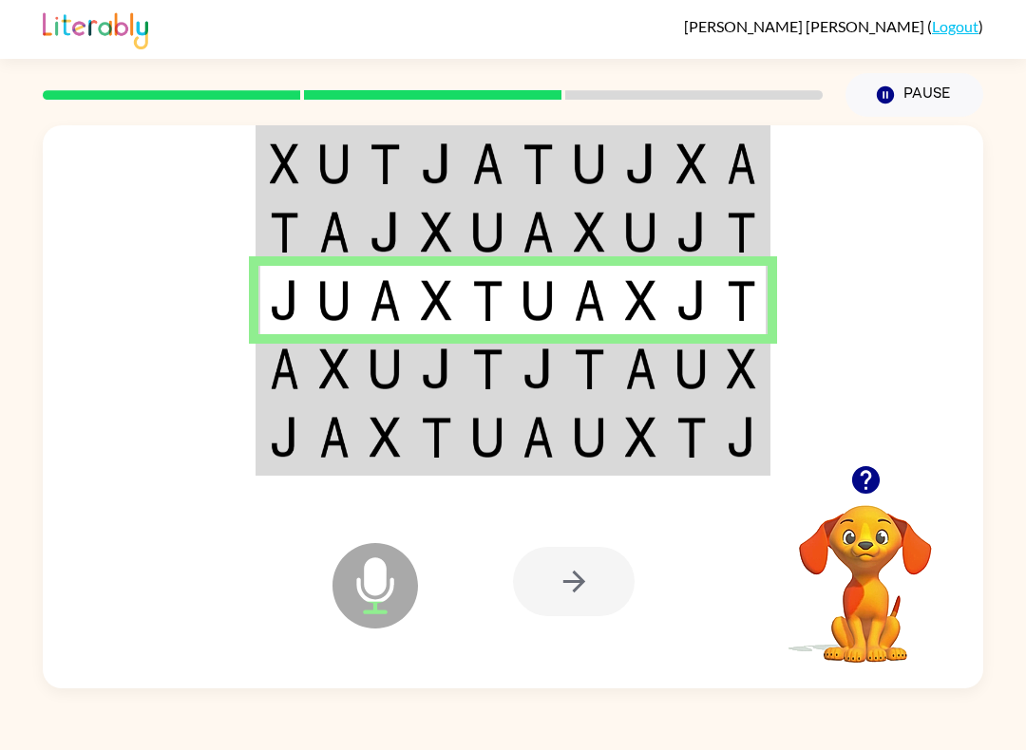
click at [258, 358] on td at bounding box center [283, 368] width 51 height 68
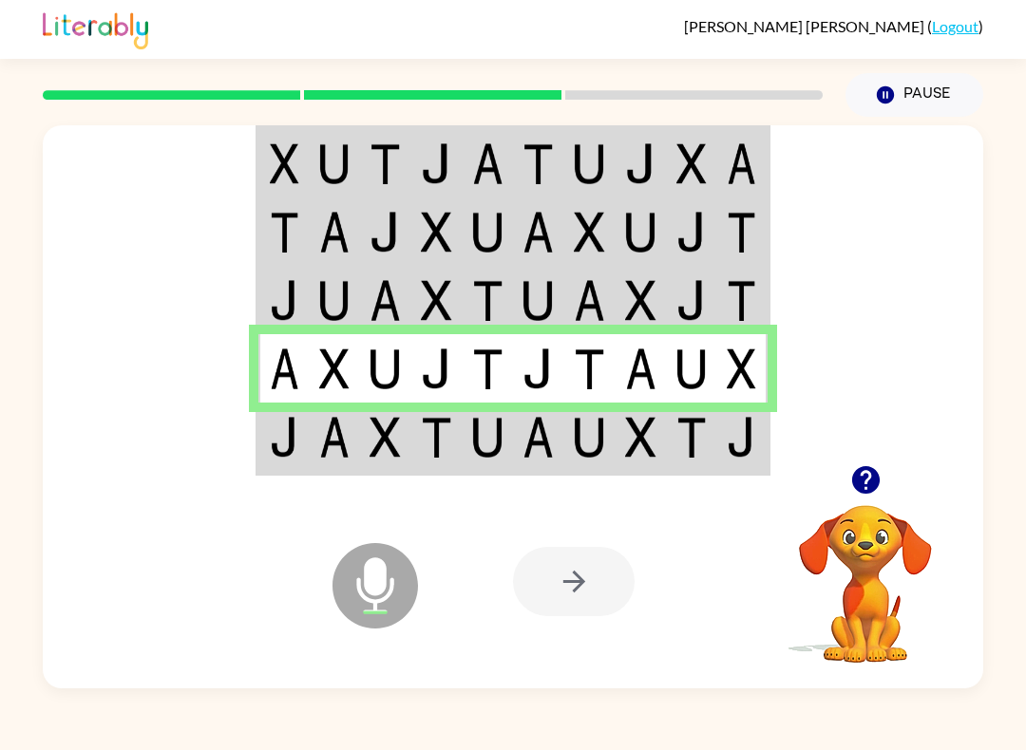
click at [281, 437] on img at bounding box center [284, 437] width 29 height 41
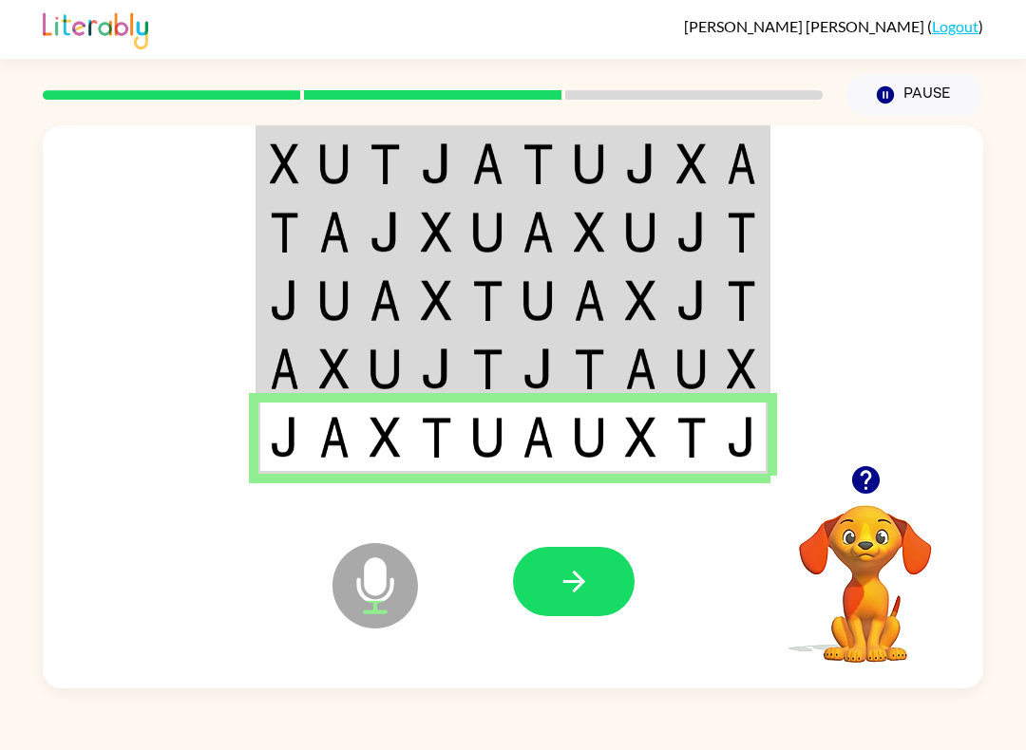
click at [605, 594] on button "button" at bounding box center [574, 581] width 122 height 69
